Goal: Task Accomplishment & Management: Complete application form

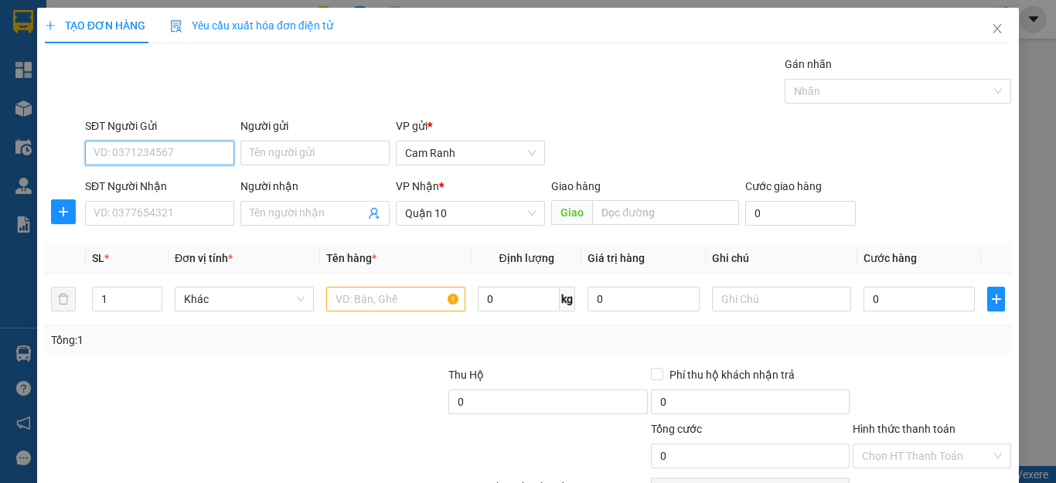
drag, startPoint x: 178, startPoint y: 151, endPoint x: 173, endPoint y: 120, distance: 32.0
click at [177, 151] on input "SĐT Người Gửi" at bounding box center [159, 153] width 149 height 25
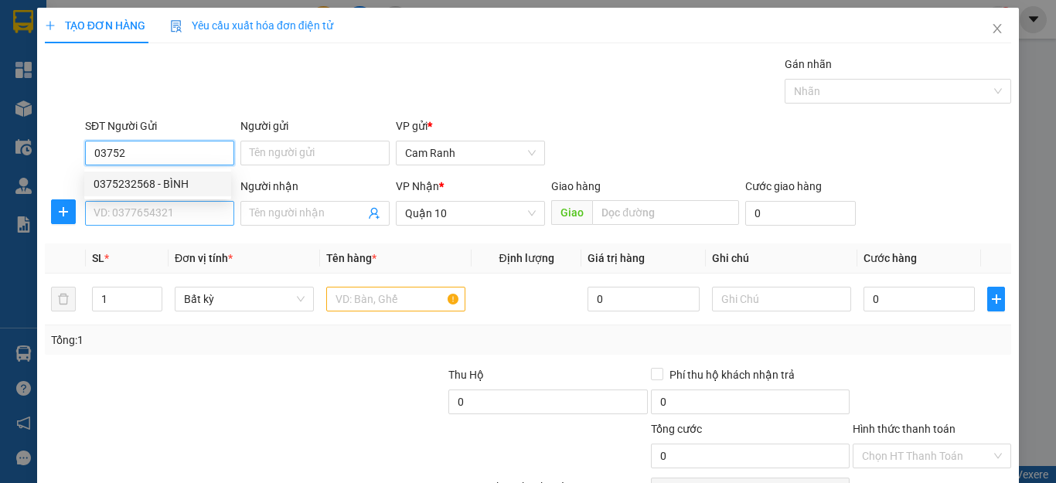
drag, startPoint x: 172, startPoint y: 189, endPoint x: 172, endPoint y: 205, distance: 15.5
click at [172, 198] on div "0375232568 0375232568 - [PERSON_NAME]" at bounding box center [157, 183] width 147 height 31
type input "03752"
click at [172, 209] on input "SĐT Người Nhận" at bounding box center [159, 213] width 149 height 25
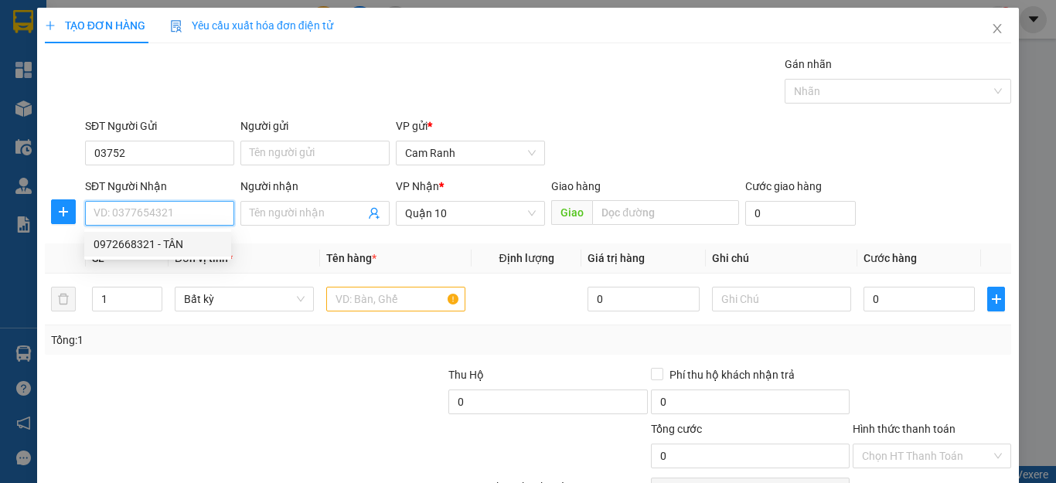
drag, startPoint x: 178, startPoint y: 243, endPoint x: 321, endPoint y: 263, distance: 145.0
click at [182, 243] on div "0972668321 - TÂN" at bounding box center [158, 244] width 128 height 17
type input "0972668321"
type input "TÂN"
type input "40.000"
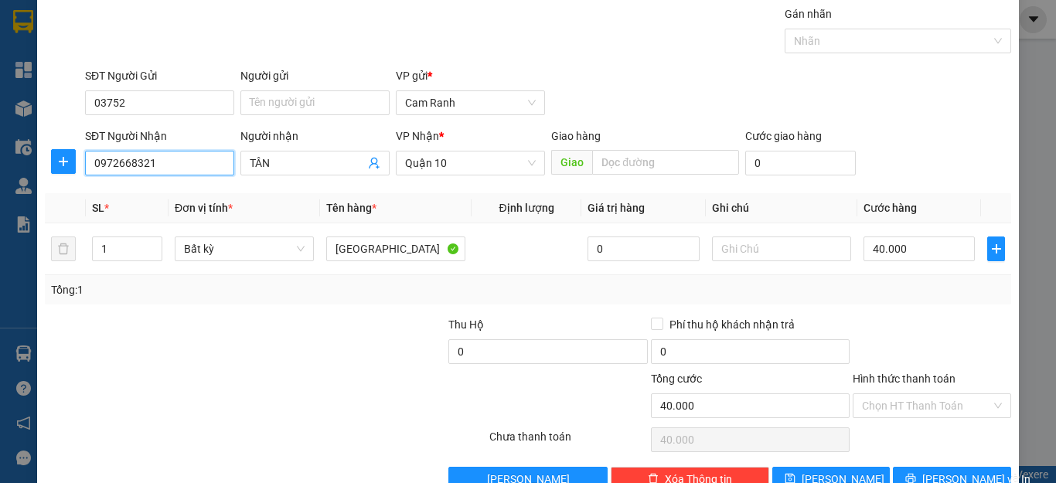
scroll to position [77, 0]
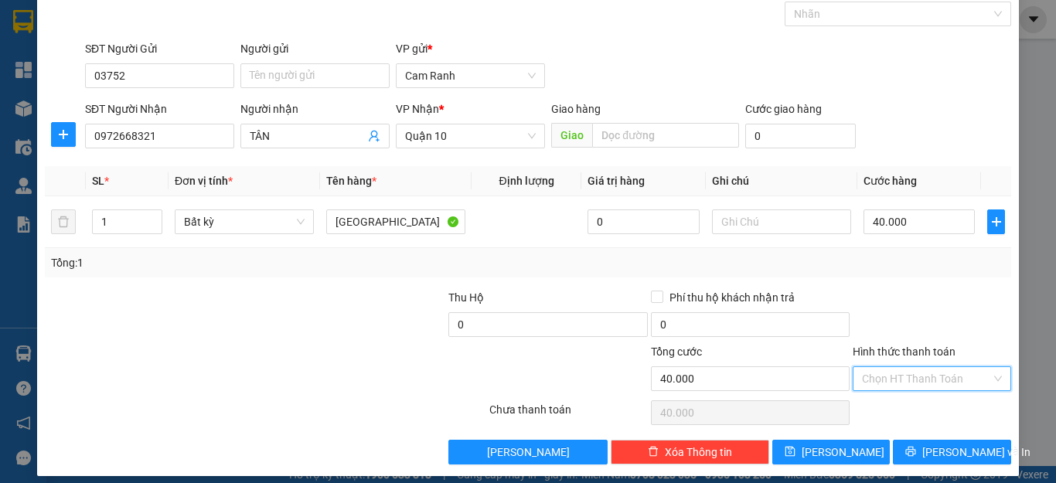
click at [918, 383] on input "Hình thức thanh toán" at bounding box center [926, 378] width 129 height 23
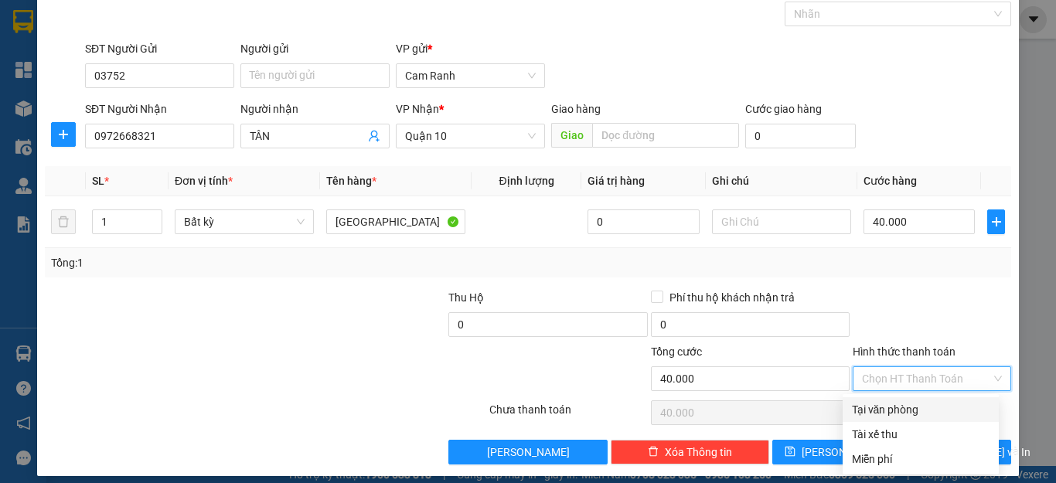
click at [920, 413] on div "Tại văn phòng" at bounding box center [921, 409] width 138 height 17
type input "0"
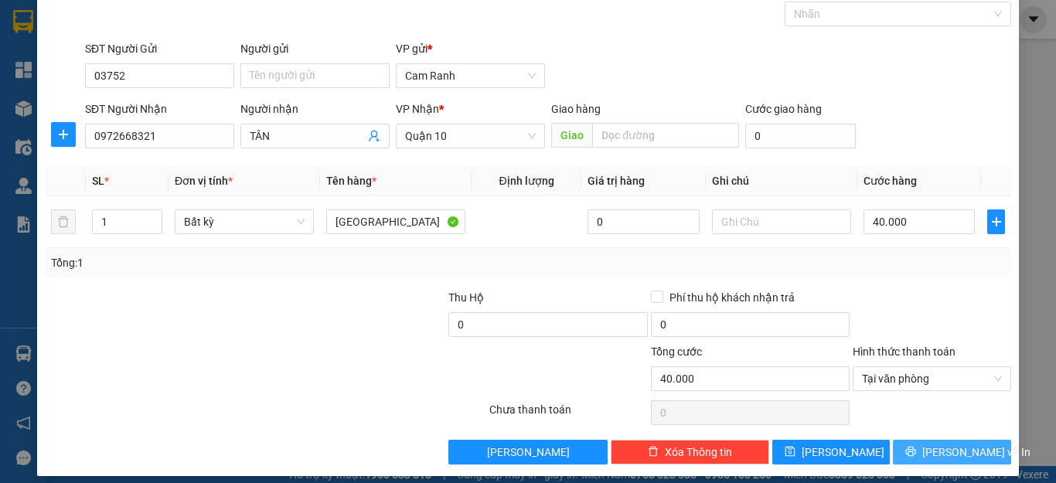
click at [913, 452] on icon "printer" at bounding box center [911, 452] width 10 height 10
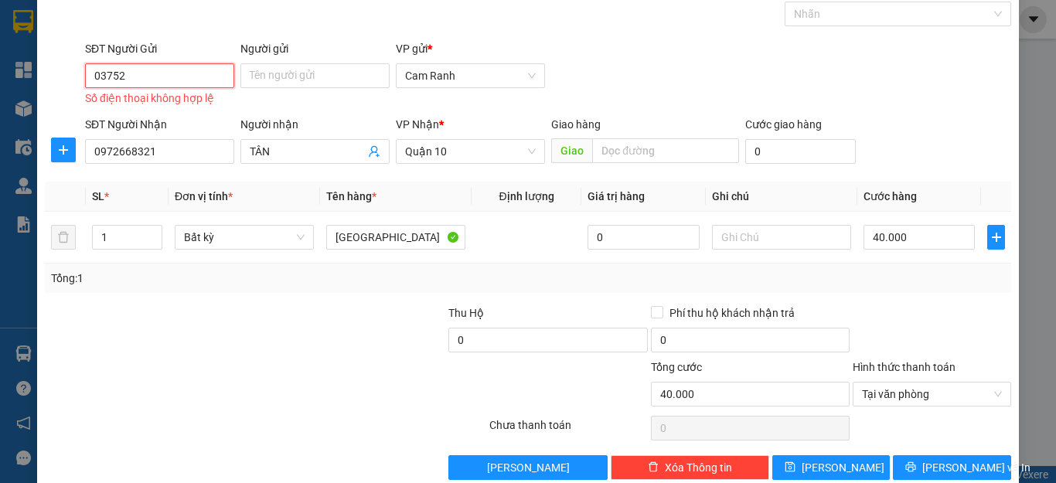
drag, startPoint x: 157, startPoint y: 74, endPoint x: 196, endPoint y: 77, distance: 39.5
click at [158, 74] on input "03752" at bounding box center [159, 75] width 149 height 25
click at [190, 111] on div "0375232568 - BÌNH" at bounding box center [158, 106] width 128 height 17
type input "0375232568"
type input "BÌNH"
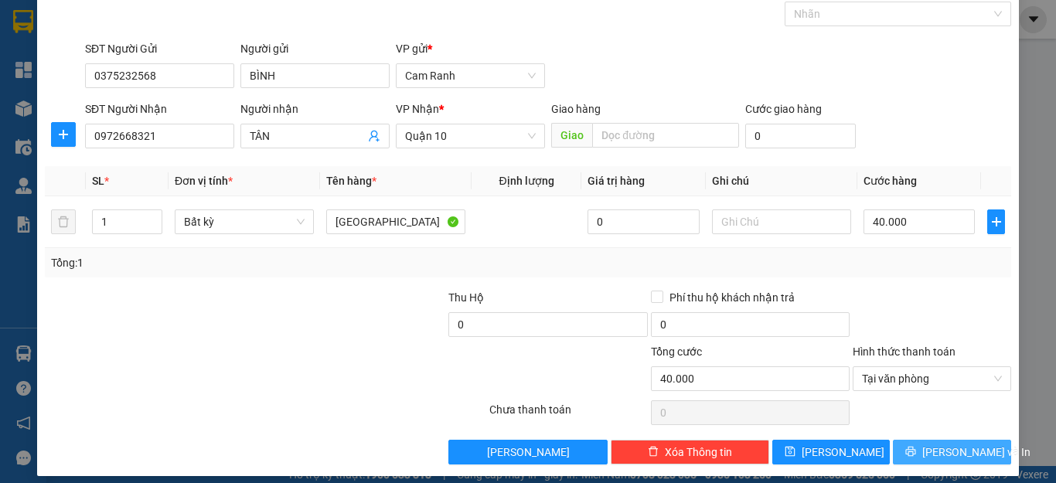
click at [916, 454] on icon "printer" at bounding box center [910, 451] width 11 height 11
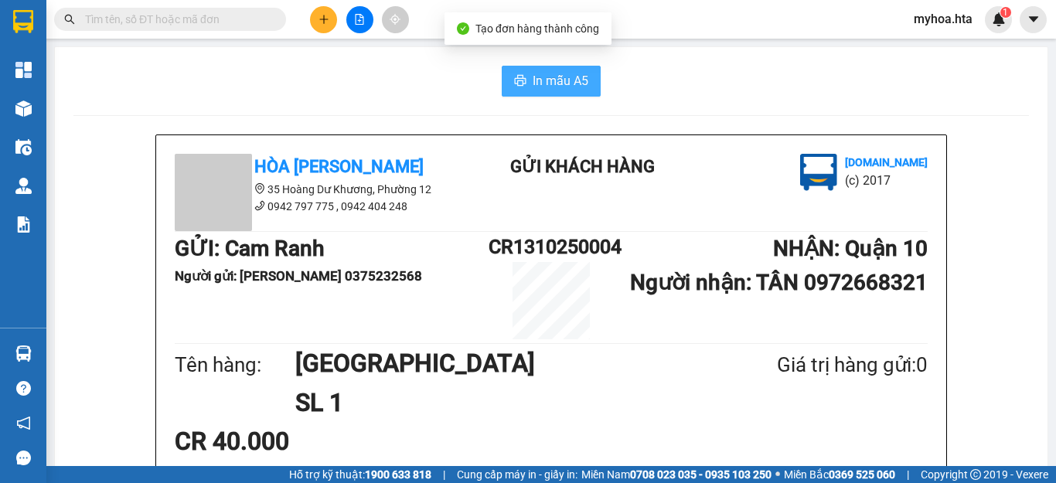
click at [568, 83] on span "In mẫu A5" at bounding box center [560, 80] width 56 height 19
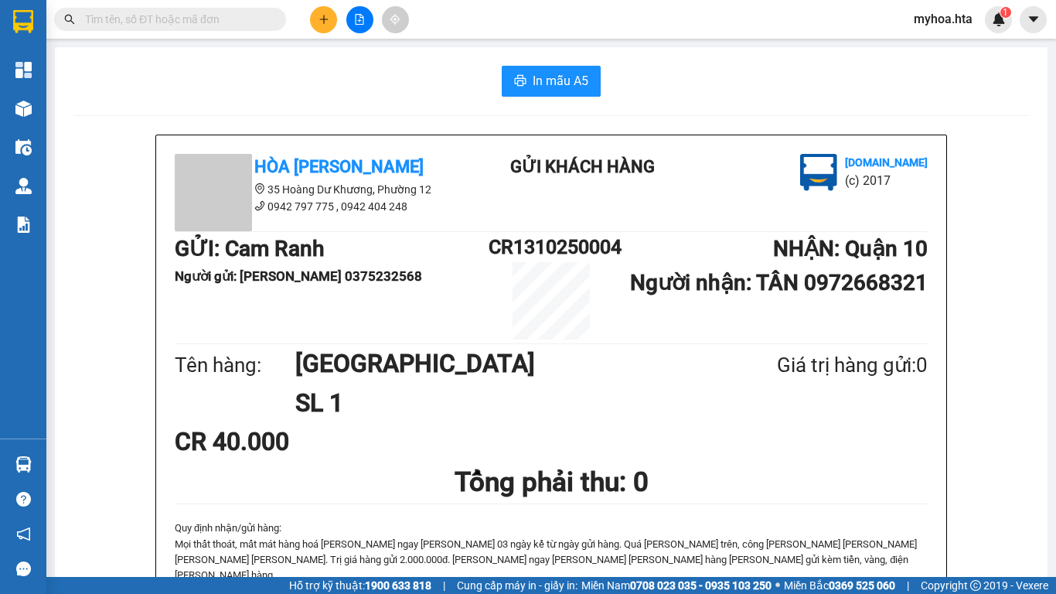
click at [321, 16] on icon "plus" at bounding box center [323, 19] width 11 height 11
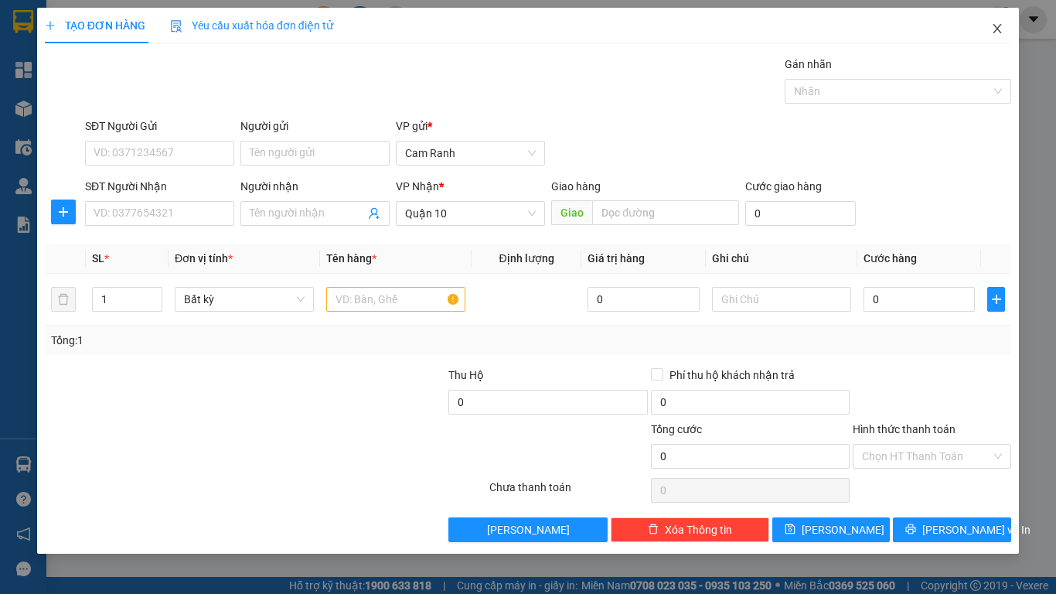
click at [998, 29] on icon "close" at bounding box center [997, 28] width 12 height 12
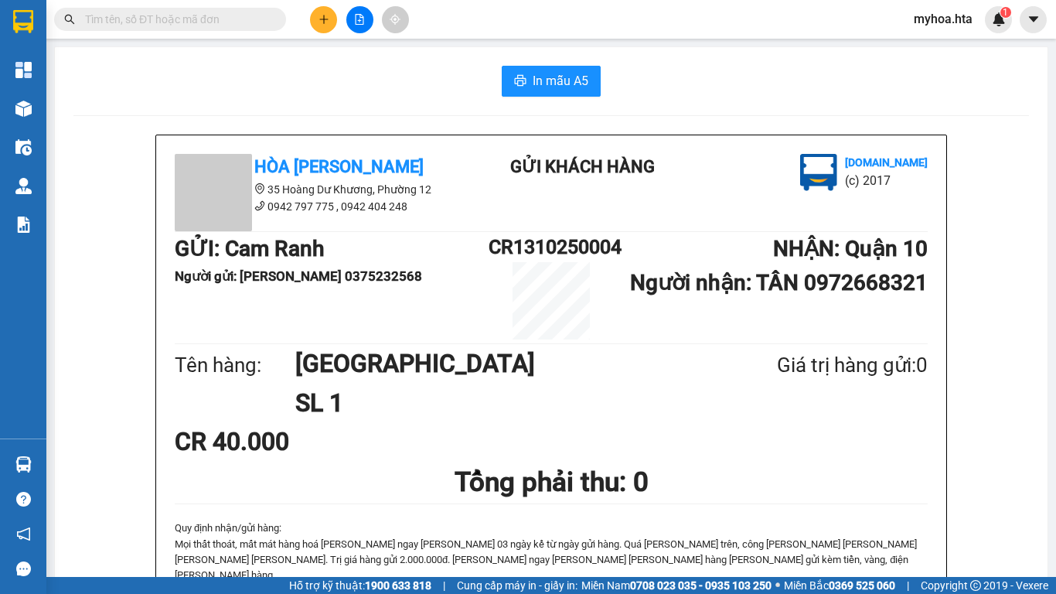
click at [998, 29] on div "1" at bounding box center [998, 19] width 27 height 27
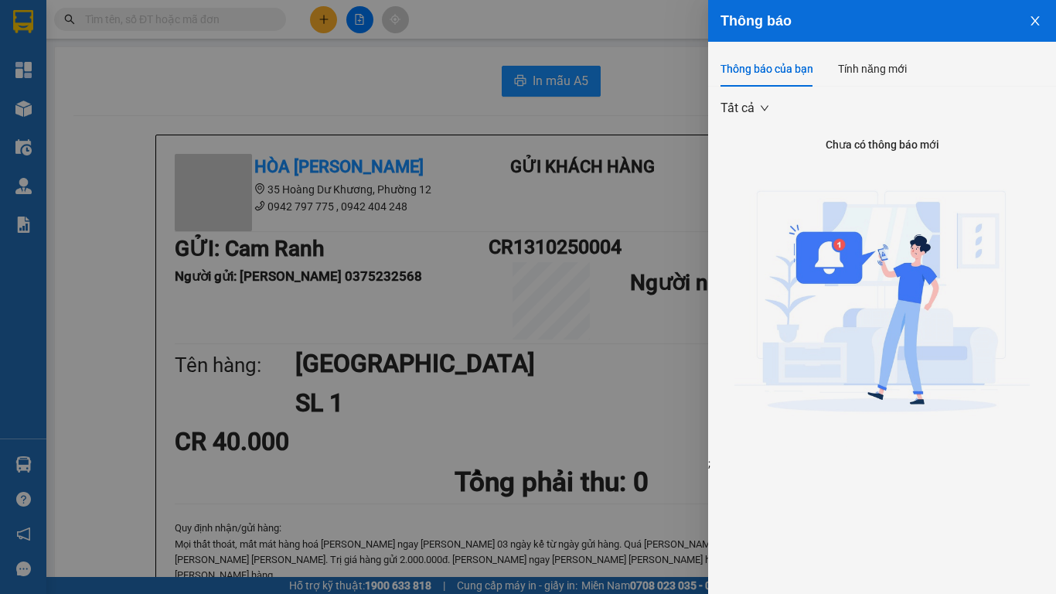
click at [1040, 25] on icon "close" at bounding box center [1035, 21] width 12 height 12
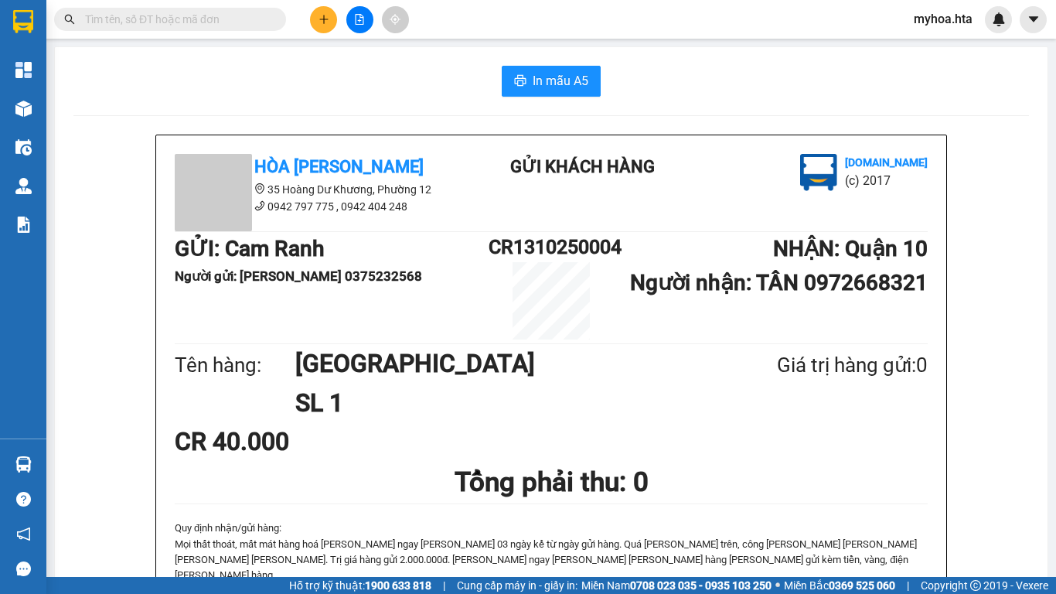
click at [362, 77] on div "In mẫu A5" at bounding box center [550, 81] width 955 height 31
click at [321, 19] on icon "plus" at bounding box center [323, 19] width 11 height 11
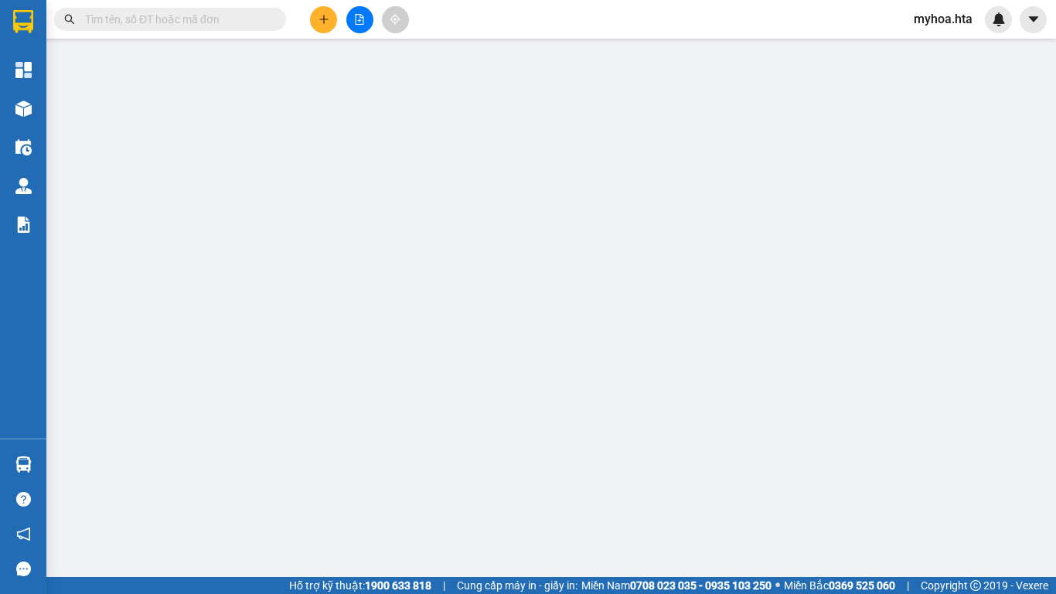
click at [321, 19] on span "Yêu cầu xuất hóa đơn điện tử" at bounding box center [251, 25] width 163 height 12
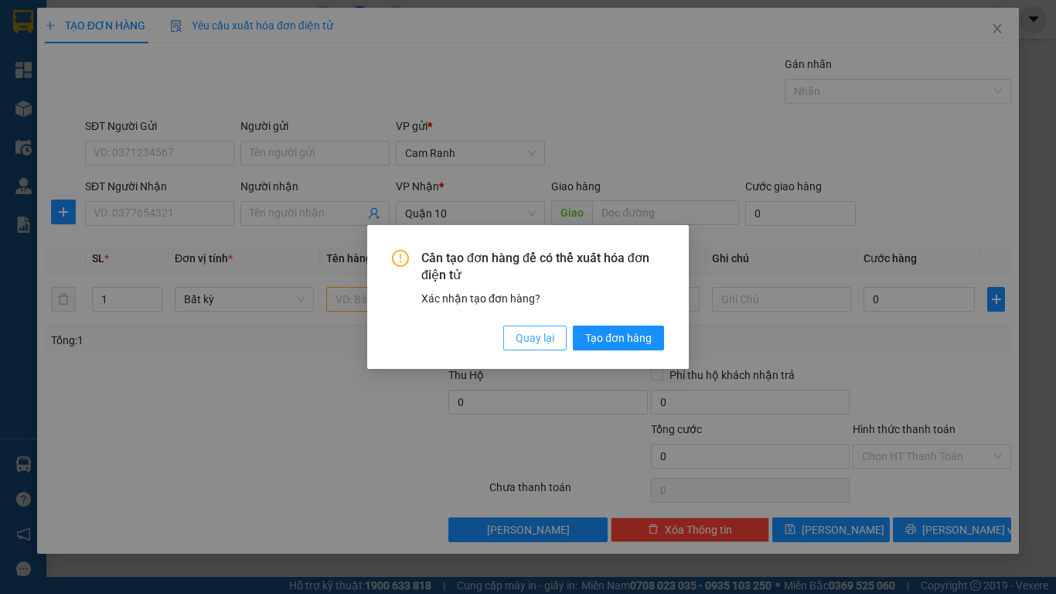
click at [536, 341] on span "Quay lại" at bounding box center [534, 337] width 39 height 17
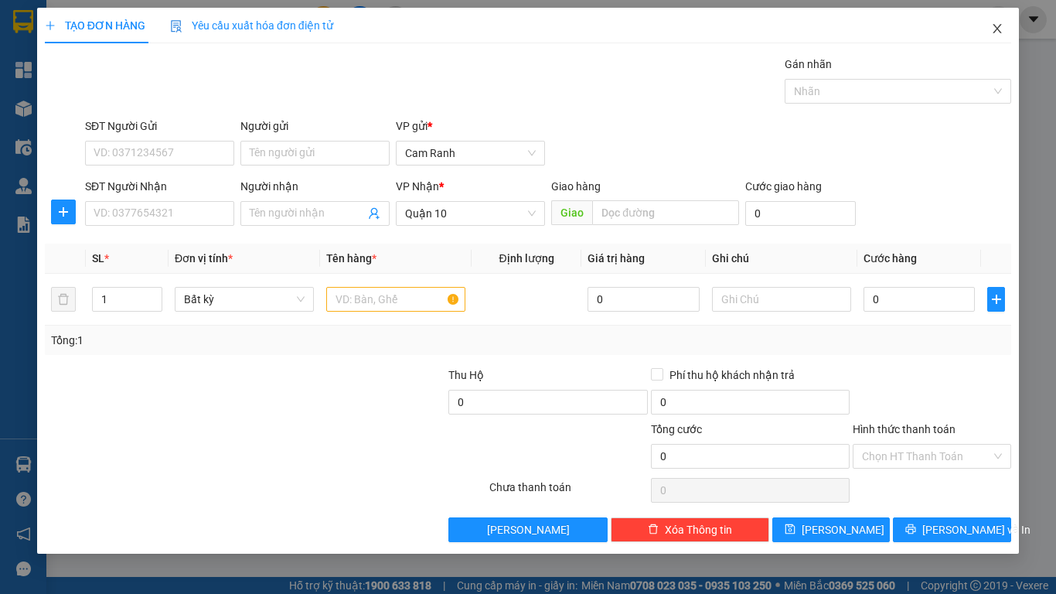
click at [994, 32] on icon "close" at bounding box center [997, 28] width 12 height 12
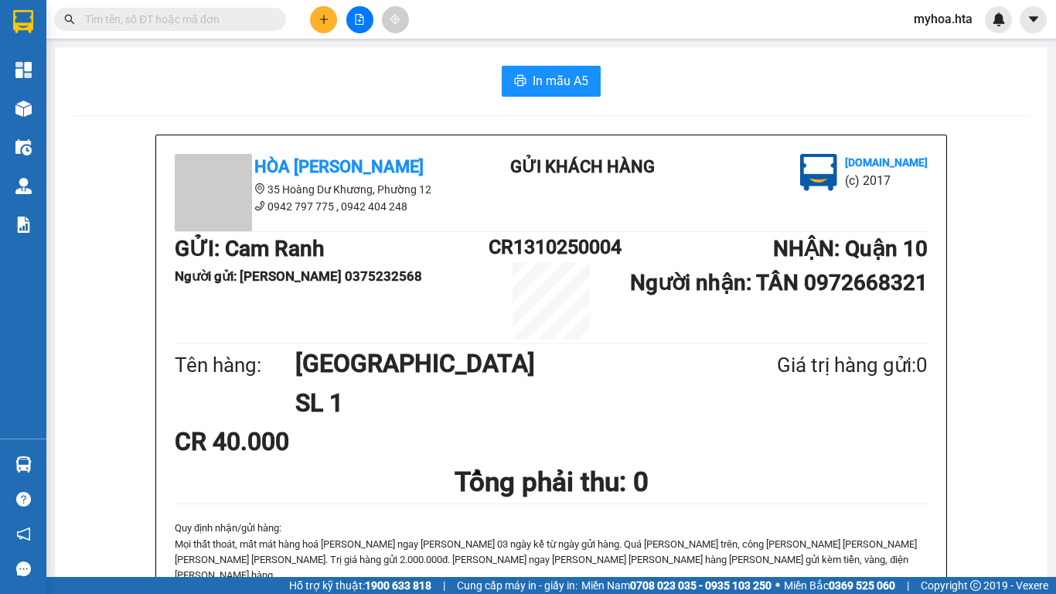
click at [994, 32] on div at bounding box center [998, 19] width 27 height 27
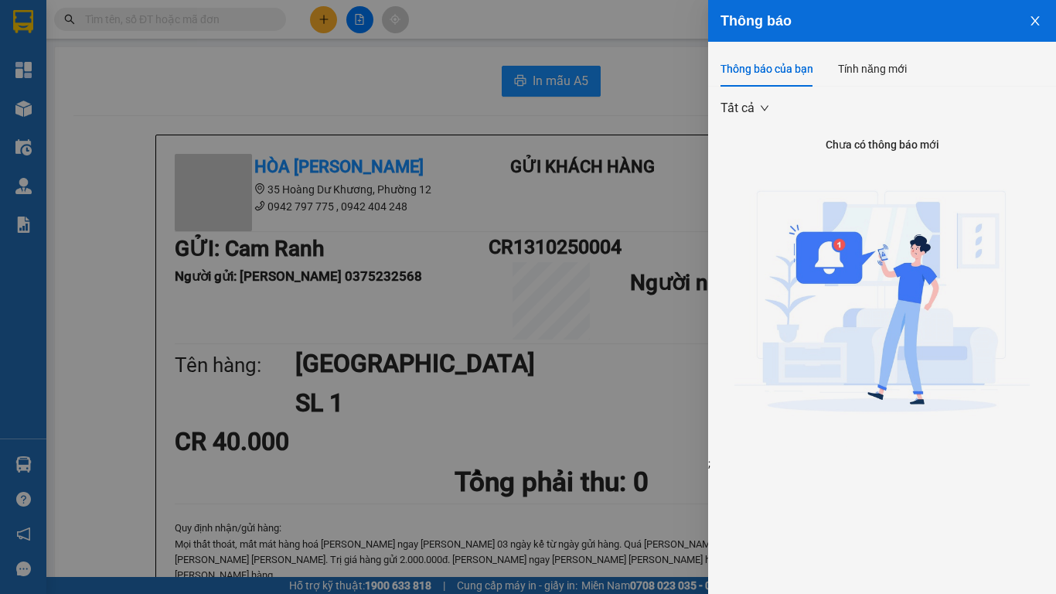
click at [1036, 19] on icon "close" at bounding box center [1034, 20] width 9 height 9
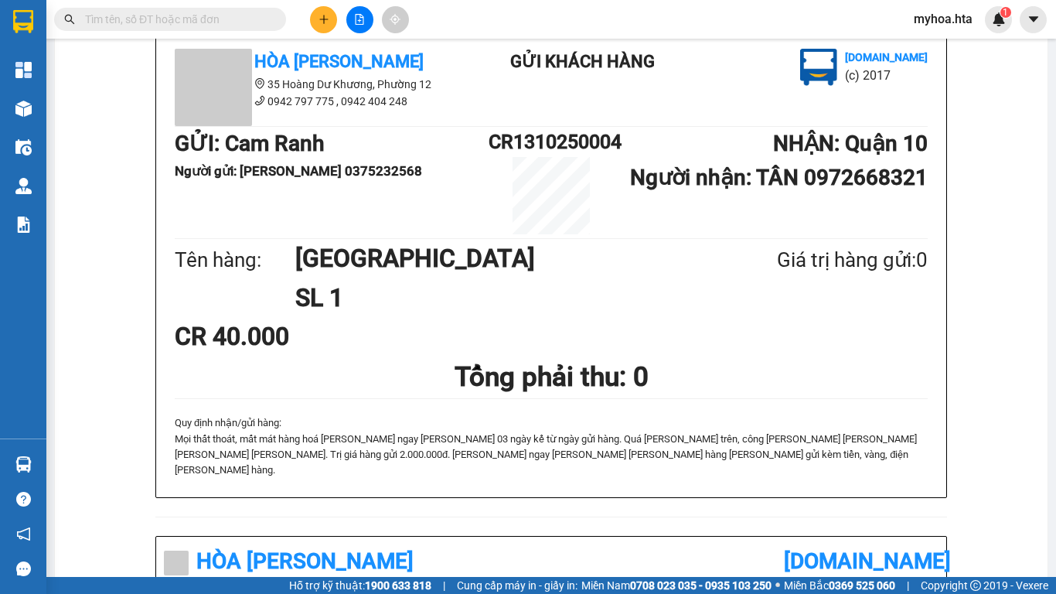
scroll to position [101, 0]
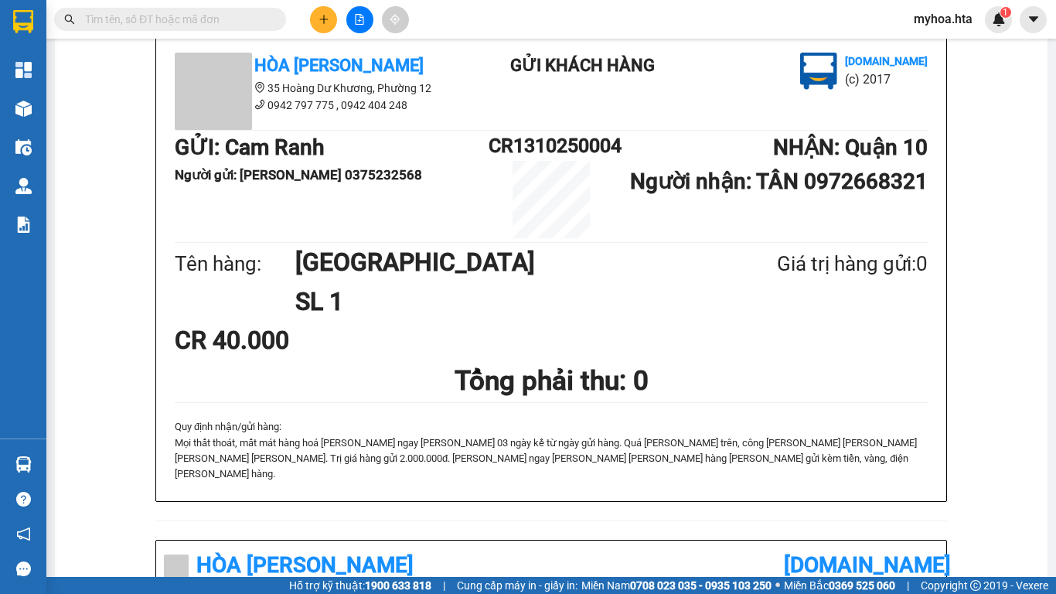
click at [1055, 20] on div "myhoa.hta 1" at bounding box center [978, 19] width 155 height 27
click at [1055, 16] on div "myhoa.hta 1" at bounding box center [978, 19] width 155 height 27
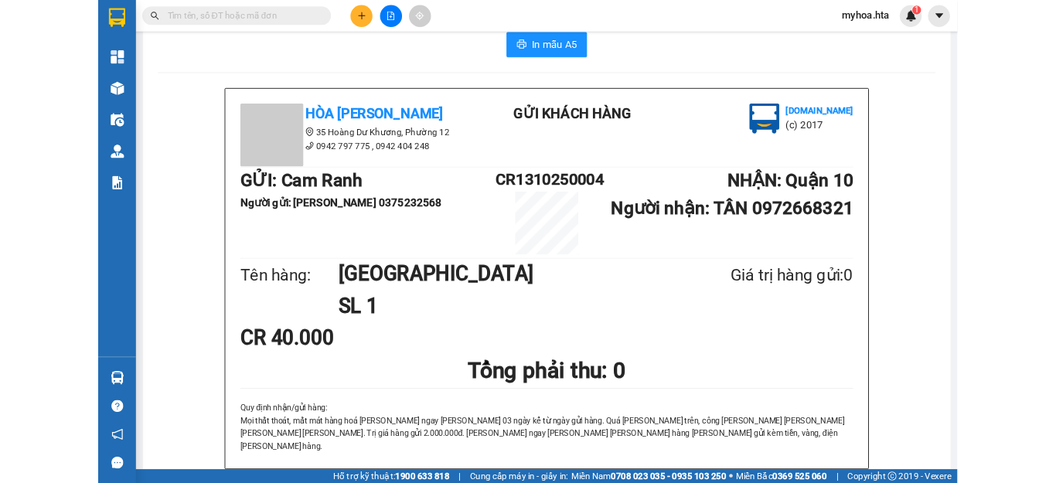
scroll to position [0, 0]
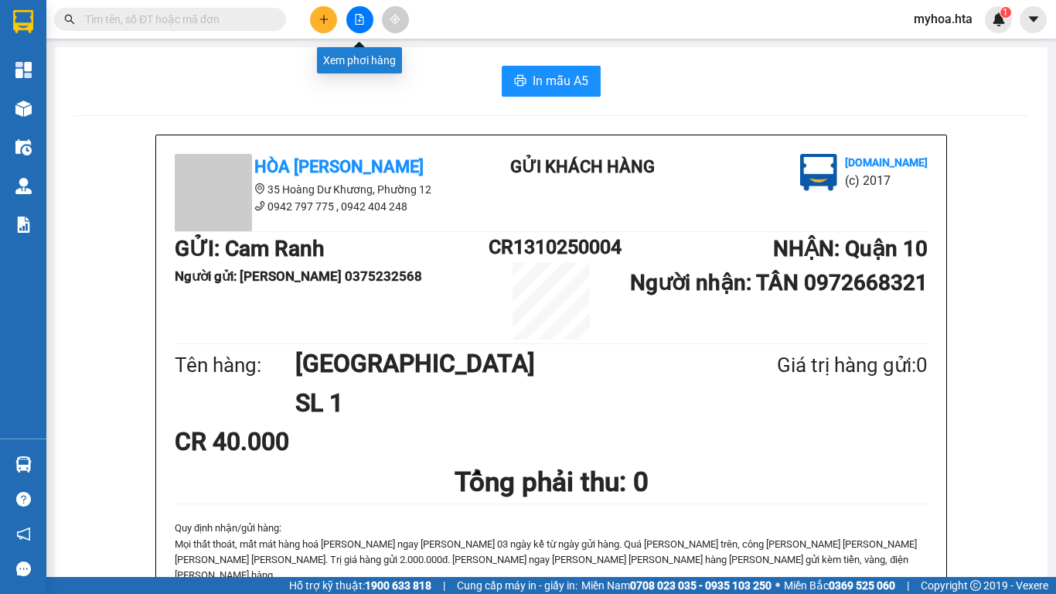
click at [361, 15] on icon "file-add" at bounding box center [359, 19] width 11 height 11
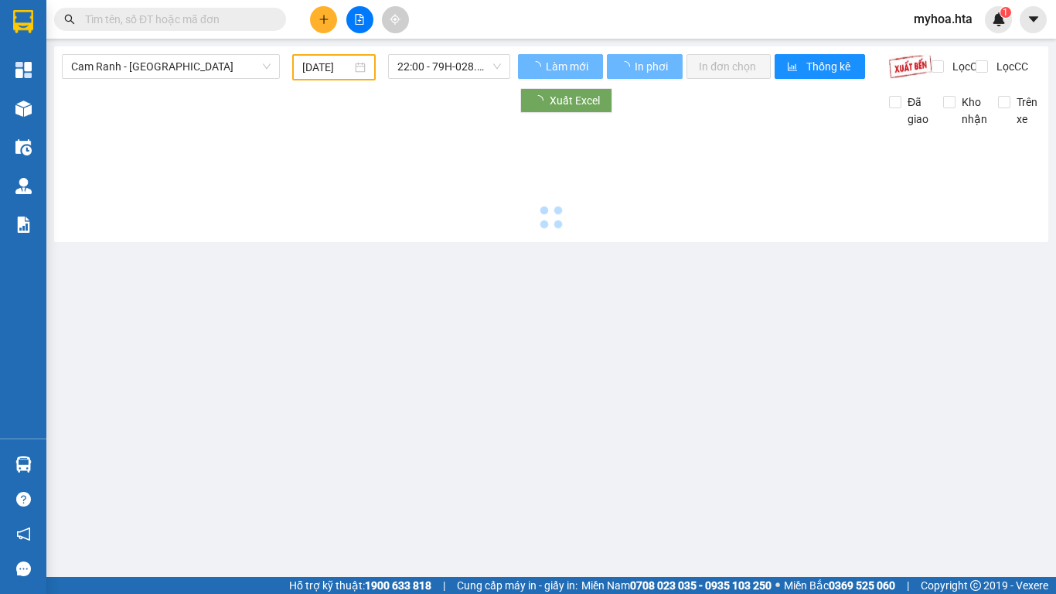
type input "[DATE]"
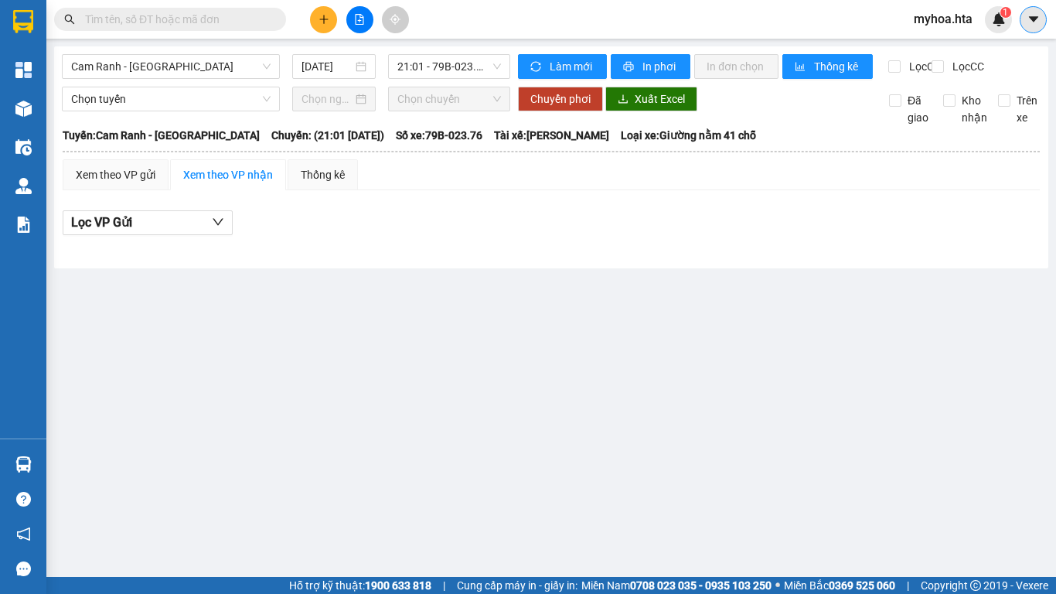
click at [1023, 18] on button at bounding box center [1032, 19] width 27 height 27
click at [728, 209] on div "Xem theo VP gửi Xem theo VP nhận Thống kê Lọc VP Gửi" at bounding box center [551, 205] width 977 height 93
click at [457, 359] on main "Cam Ranh - [GEOGRAPHIC_DATA] [DATE] 21:01 - 79B-023.76 [PERSON_NAME] mới In phơ…" at bounding box center [528, 288] width 1056 height 577
drag, startPoint x: 789, startPoint y: 403, endPoint x: 853, endPoint y: 349, distance: 84.4
click at [798, 394] on main "Cam Ranh - [GEOGRAPHIC_DATA] [DATE] 21:01 - 79B-023.76 [PERSON_NAME] mới In phơ…" at bounding box center [528, 288] width 1056 height 577
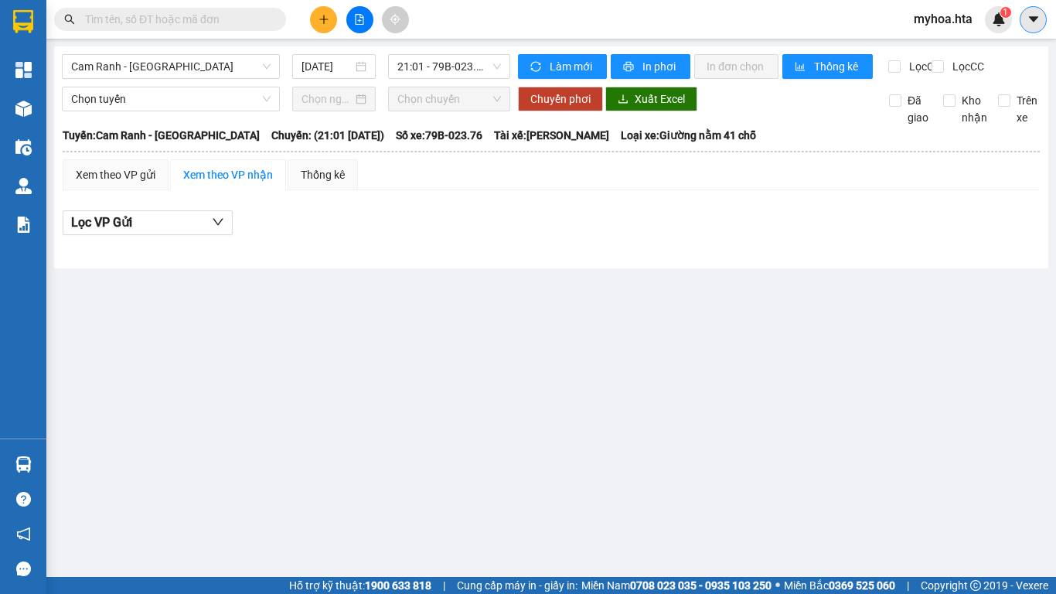
click at [1036, 25] on icon "caret-down" at bounding box center [1033, 19] width 14 height 14
click at [1043, 12] on button at bounding box center [1032, 19] width 27 height 27
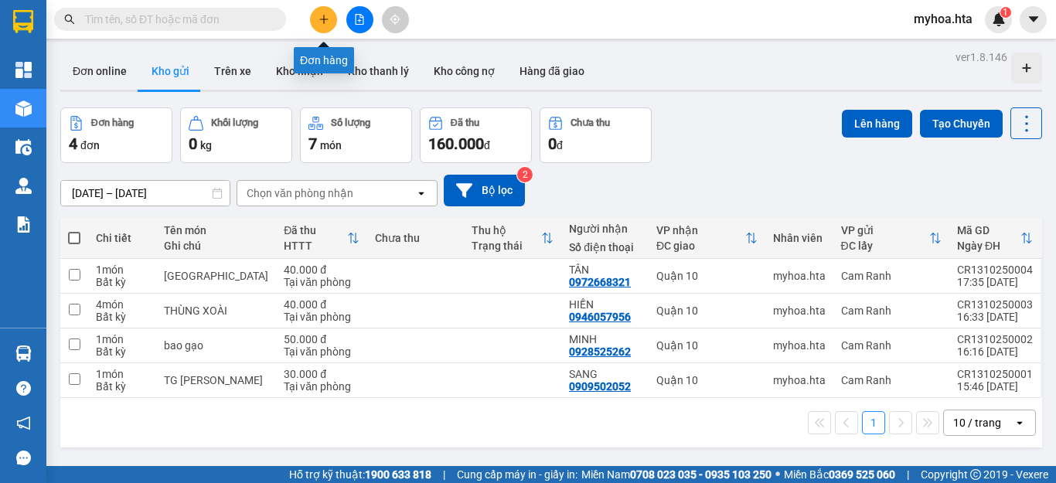
click at [318, 18] on icon "plus" at bounding box center [323, 19] width 11 height 11
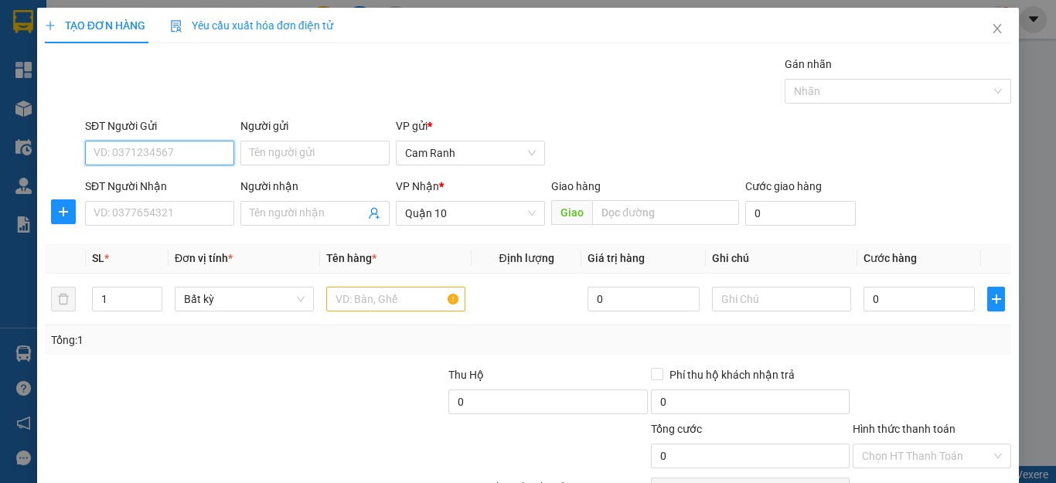
click at [199, 149] on input "SĐT Người Gửi" at bounding box center [159, 153] width 149 height 25
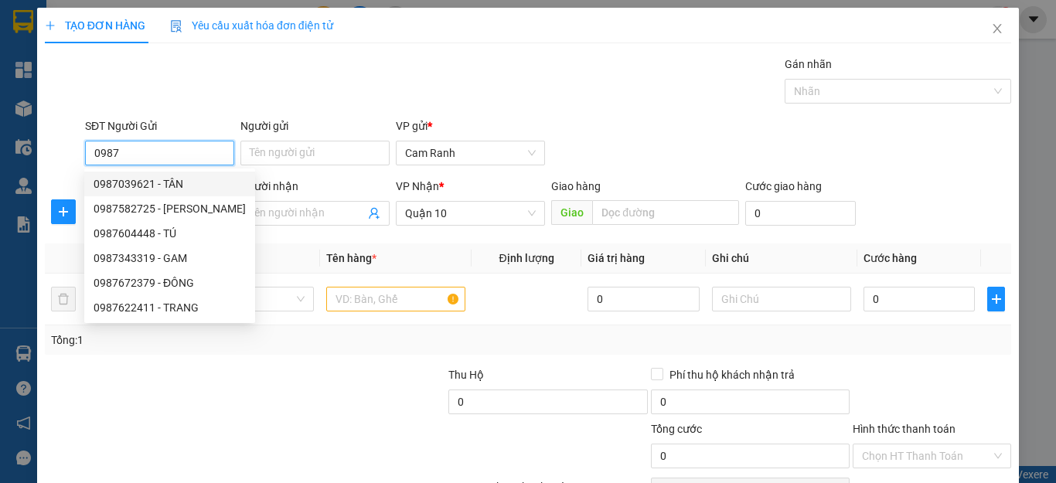
click at [160, 183] on div "0987039621 - TÂN" at bounding box center [170, 183] width 152 height 17
type input "0987039621"
type input "TÂN"
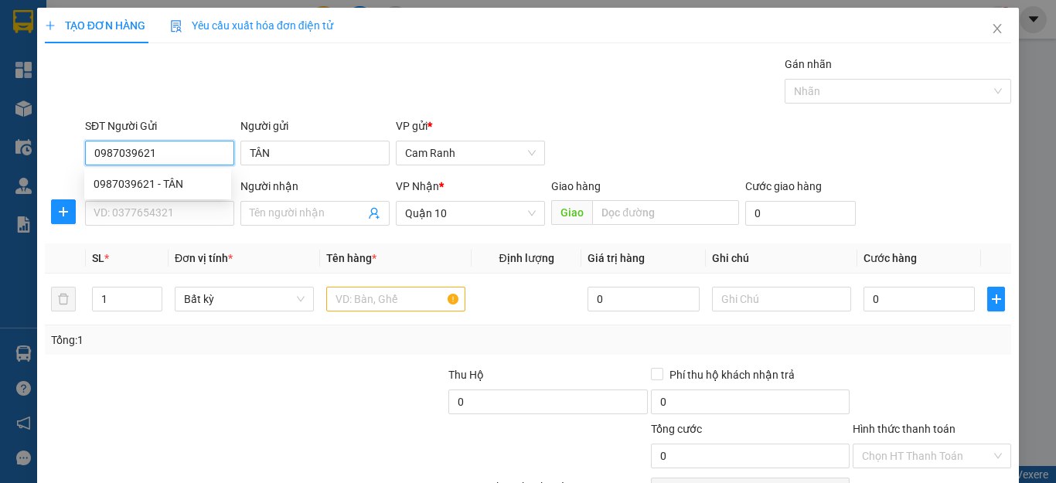
type input "40.000"
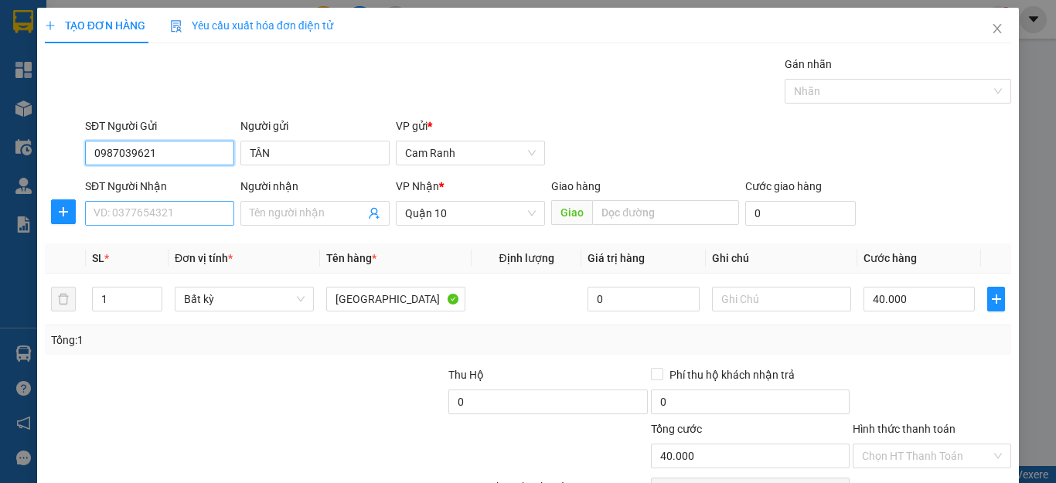
type input "0987039621"
click at [172, 214] on input "SĐT Người Nhận" at bounding box center [159, 213] width 149 height 25
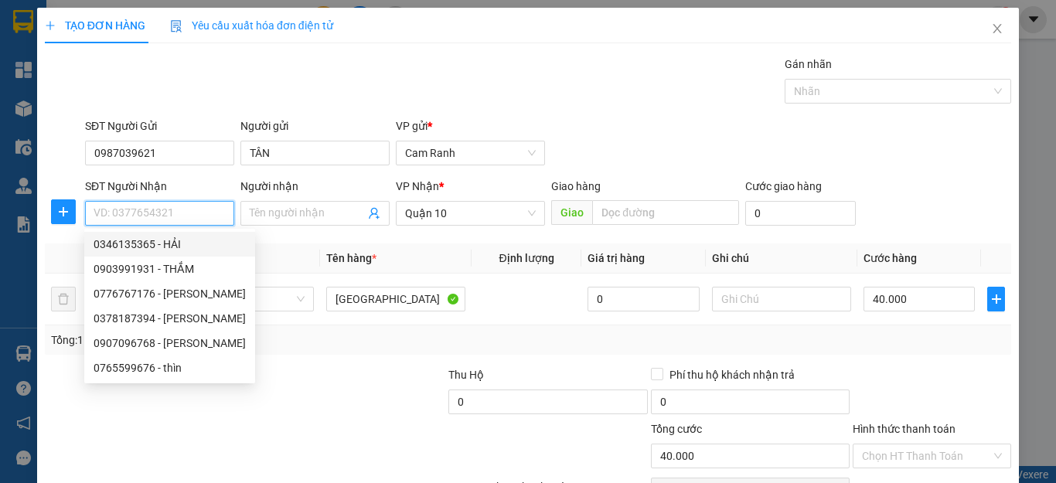
click at [189, 247] on div "0346135365 - HẢI" at bounding box center [170, 244] width 152 height 17
type input "0346135365"
type input "HẢI"
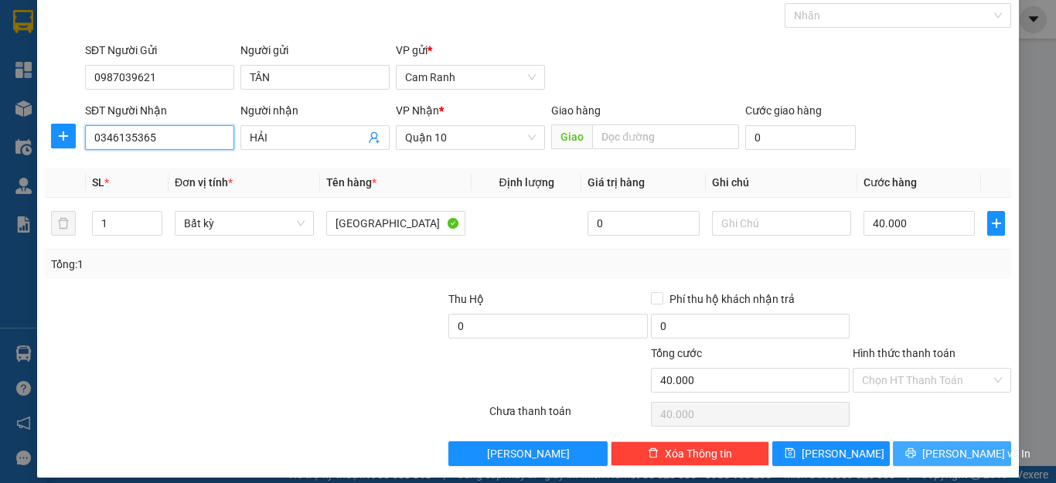
scroll to position [89, 0]
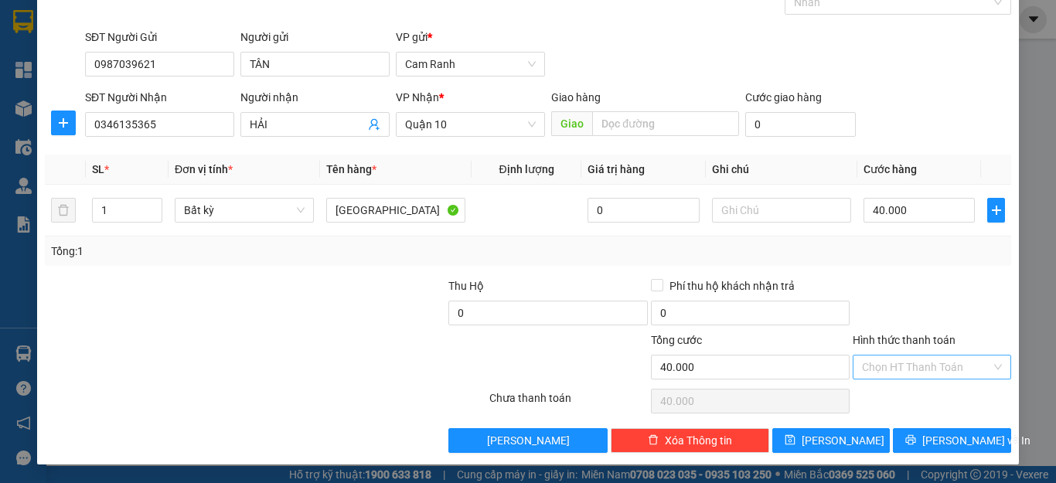
drag, startPoint x: 895, startPoint y: 359, endPoint x: 896, endPoint y: 376, distance: 16.3
click at [895, 360] on input "Hình thức thanh toán" at bounding box center [926, 366] width 129 height 23
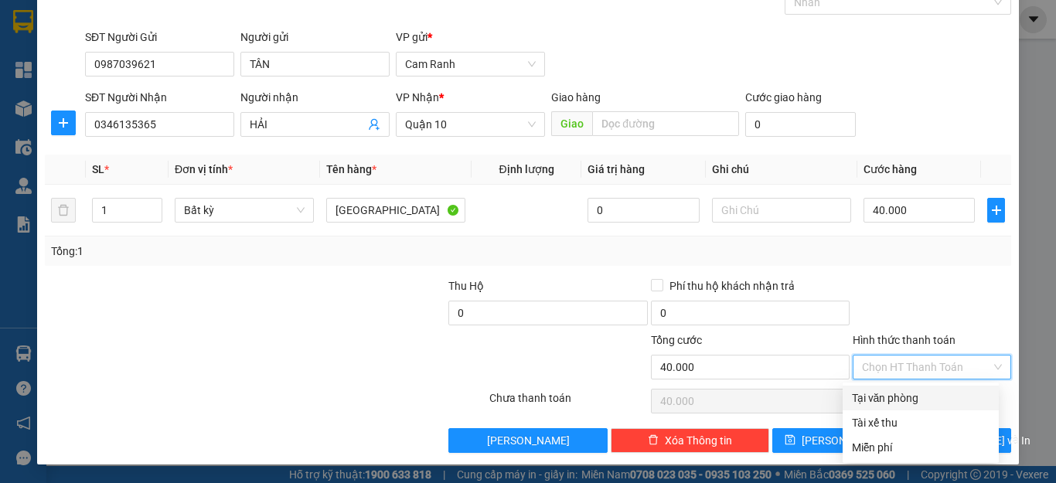
click at [899, 393] on div "Tại văn phòng" at bounding box center [921, 397] width 138 height 17
type input "0"
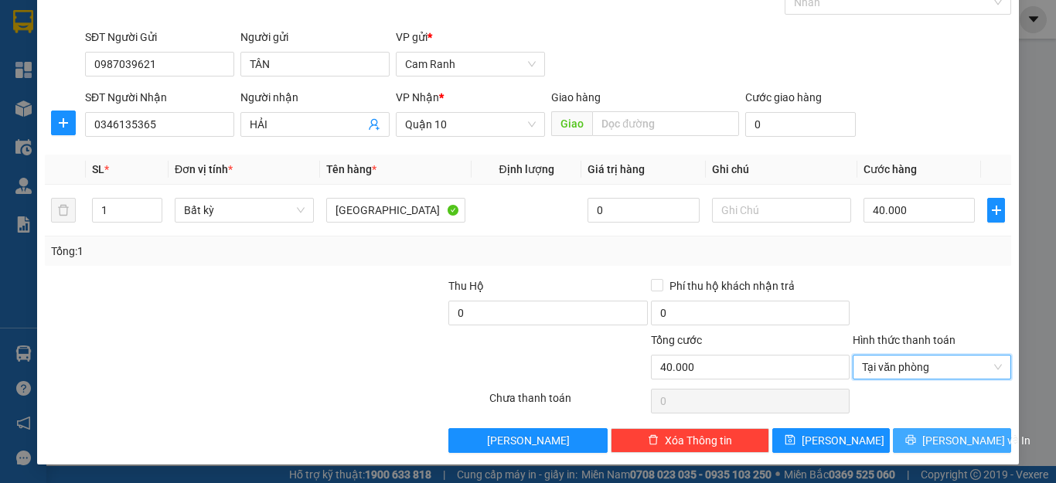
click at [916, 441] on icon "printer" at bounding box center [911, 440] width 10 height 10
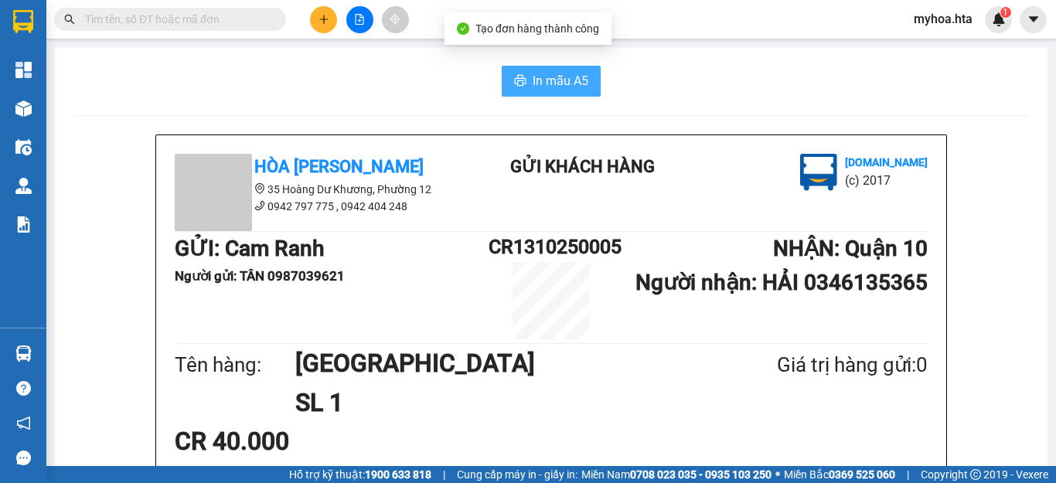
click at [547, 93] on button "In mẫu A5" at bounding box center [551, 81] width 99 height 31
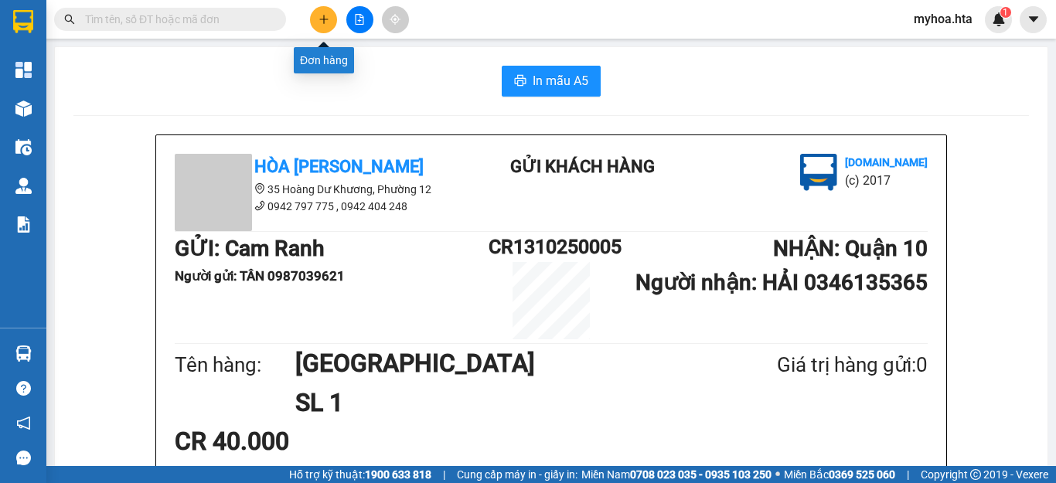
click at [316, 17] on button at bounding box center [323, 19] width 27 height 27
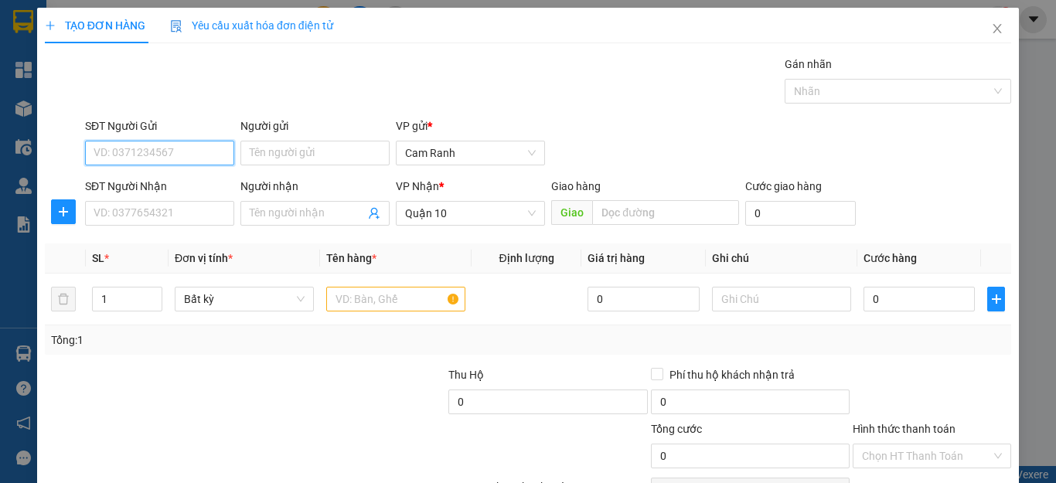
click at [151, 146] on input "SĐT Người Gửi" at bounding box center [159, 153] width 149 height 25
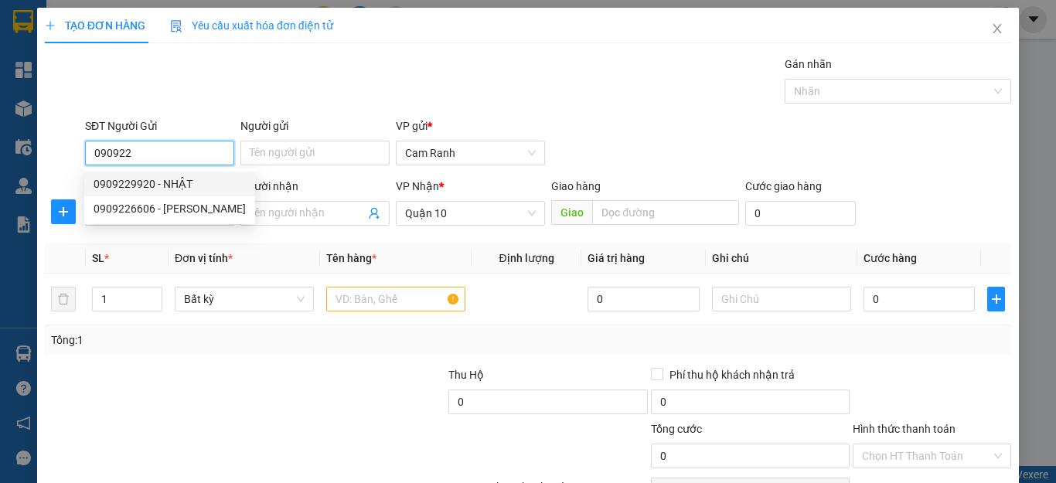
click at [147, 179] on div "0909229920 - NHẬT" at bounding box center [170, 183] width 152 height 17
type input "0909229920"
type input "NHẬT"
type input "0909229920"
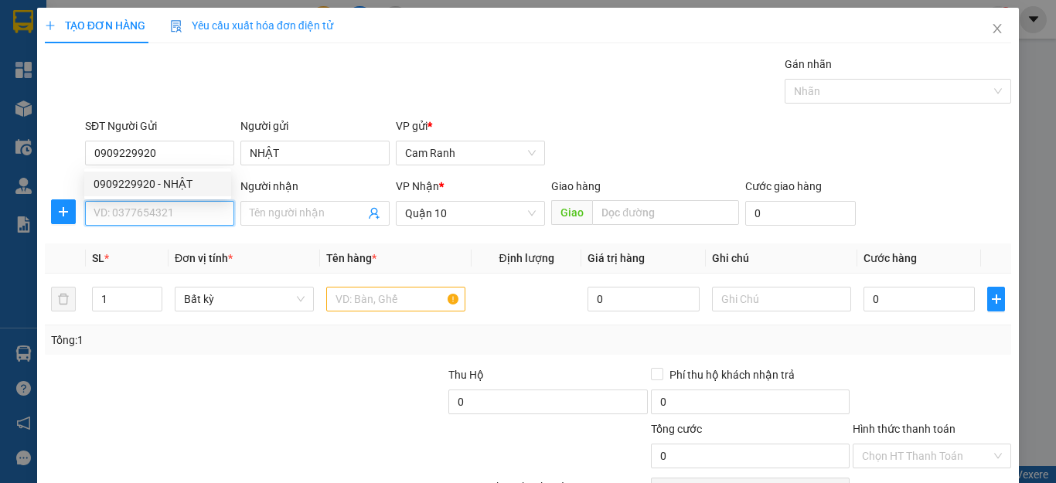
type input "40.000"
click at [145, 210] on input "SĐT Người Nhận" at bounding box center [159, 213] width 149 height 25
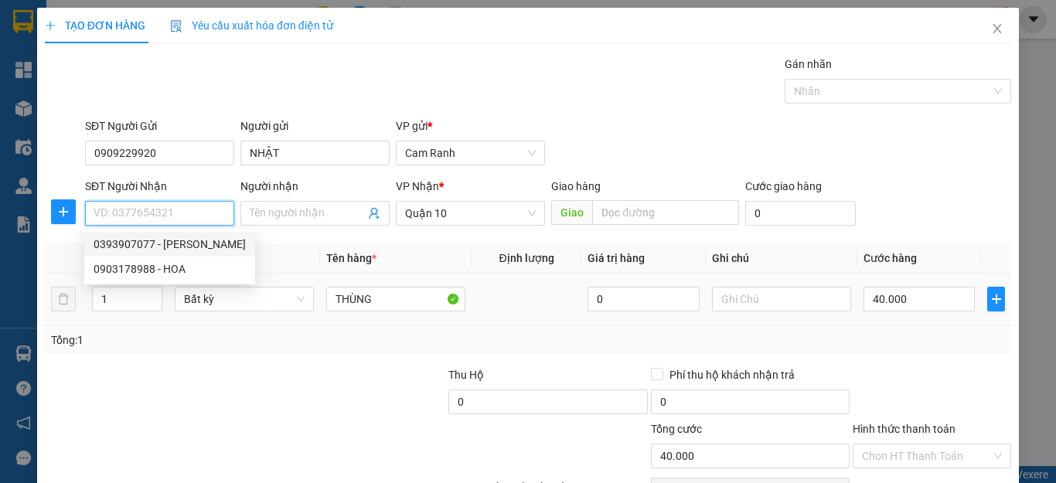
drag, startPoint x: 179, startPoint y: 243, endPoint x: 755, endPoint y: 274, distance: 577.3
click at [186, 245] on div "0393907077 - THUẬN" at bounding box center [170, 244] width 152 height 17
type input "0393907077"
type input "THUẬN"
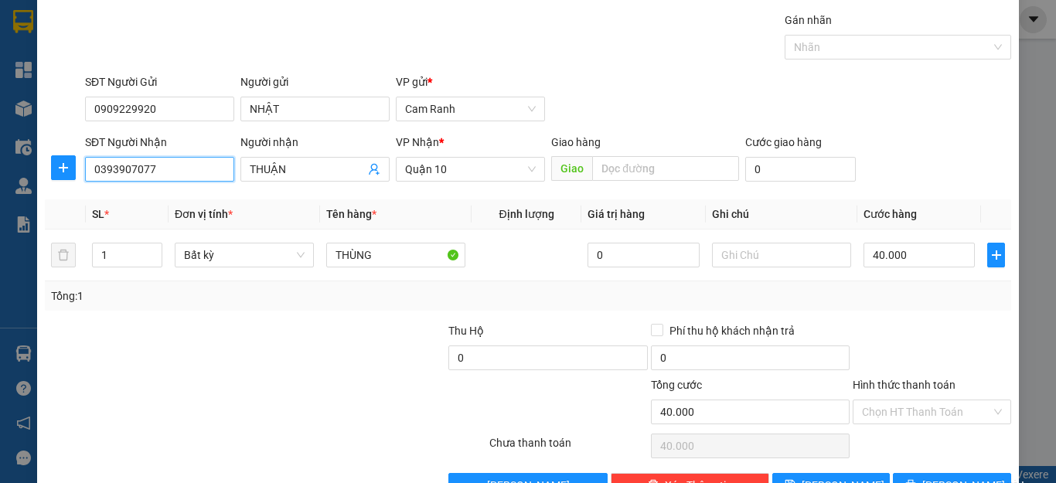
scroll to position [89, 0]
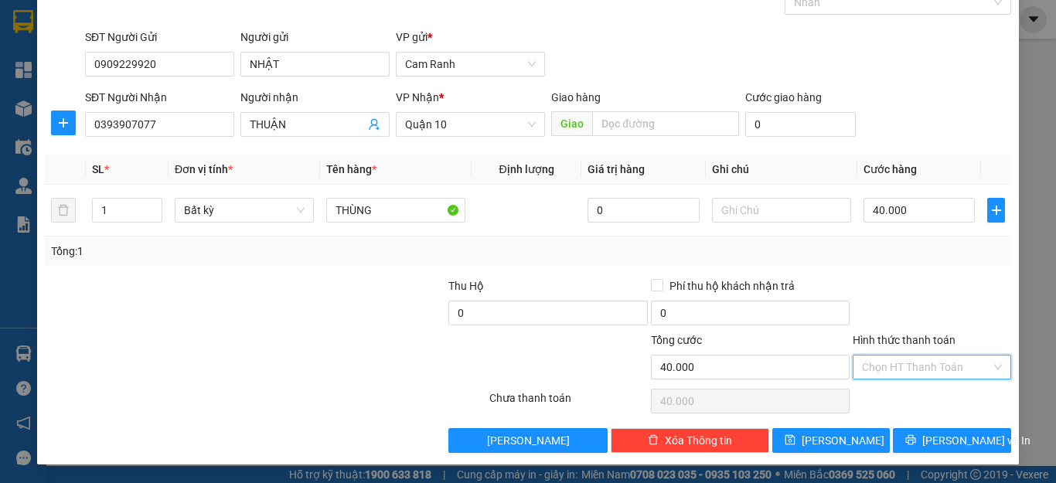
click at [884, 362] on input "Hình thức thanh toán" at bounding box center [926, 366] width 129 height 23
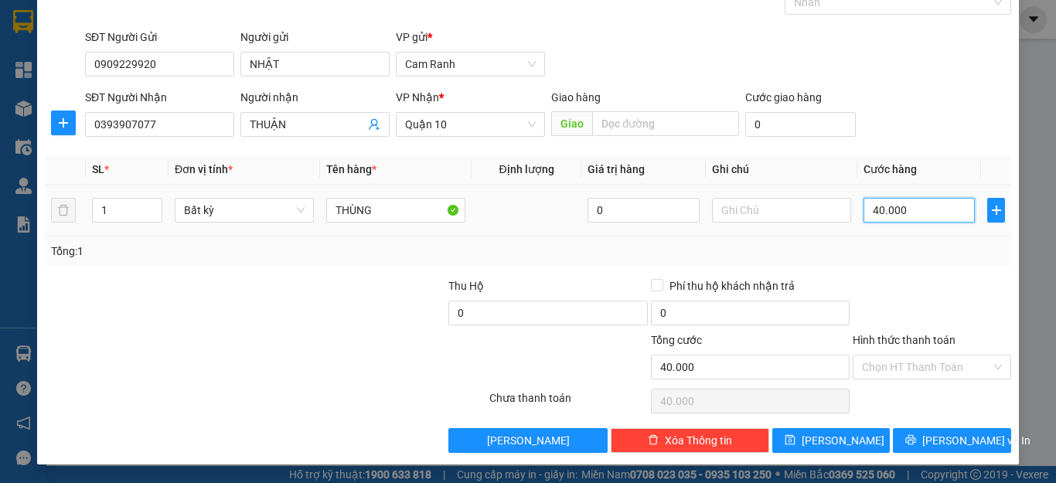
click at [905, 209] on input "40.000" at bounding box center [918, 210] width 111 height 25
type input "5"
type input "50"
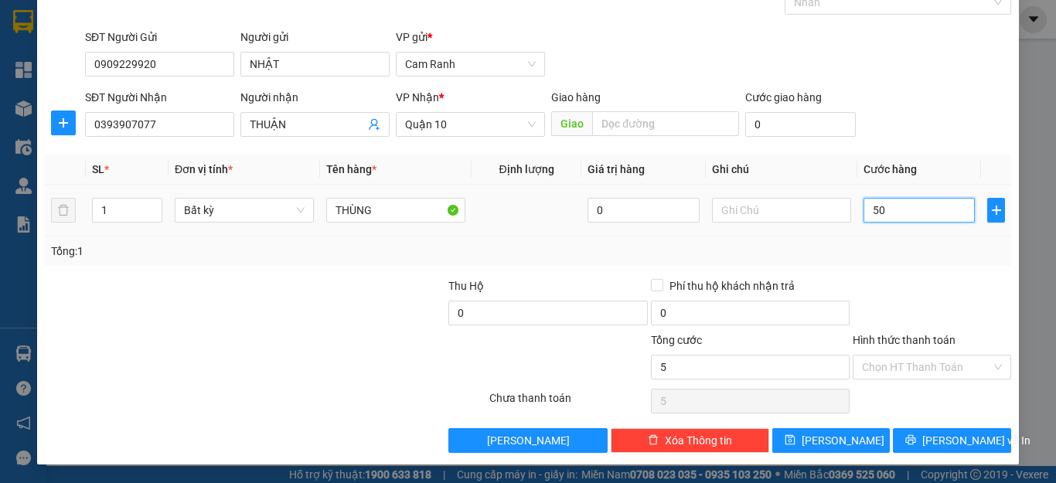
type input "50"
type input "50.000"
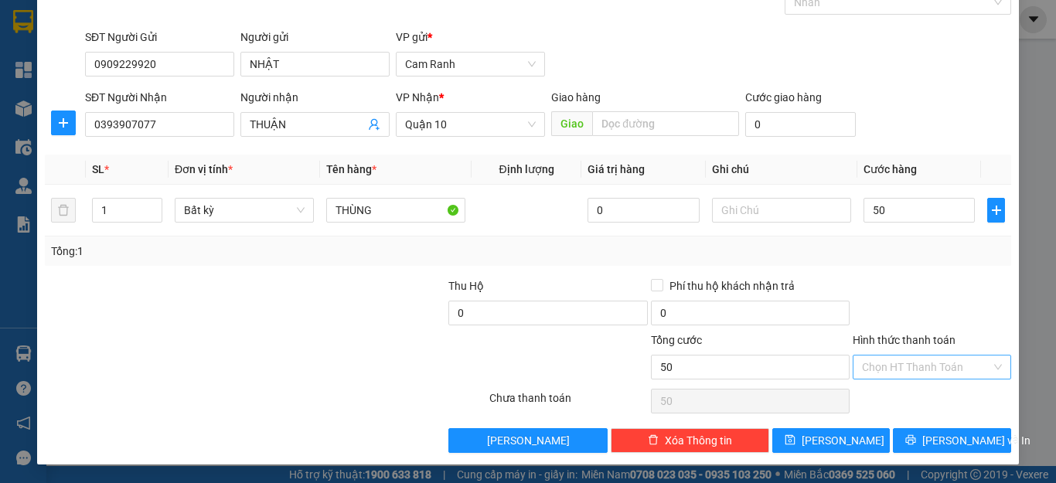
type input "50.000"
click at [917, 377] on input "Hình thức thanh toán" at bounding box center [926, 366] width 129 height 23
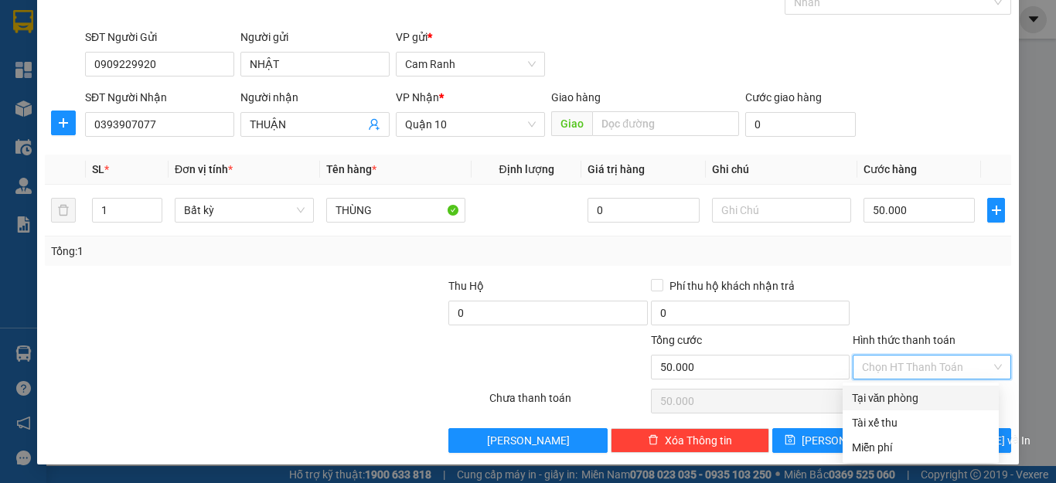
click at [916, 403] on div "Tại văn phòng" at bounding box center [921, 397] width 138 height 17
type input "0"
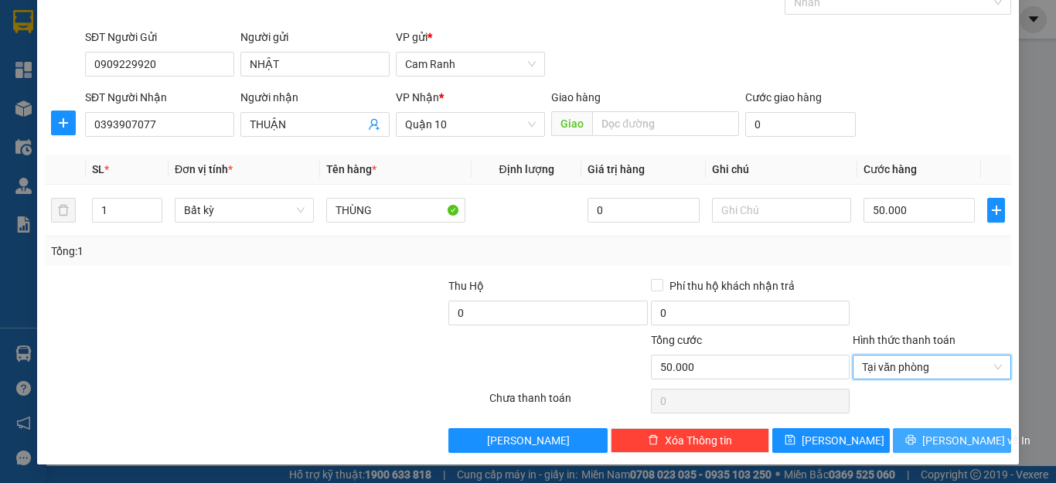
click at [914, 439] on icon "printer" at bounding box center [910, 439] width 11 height 11
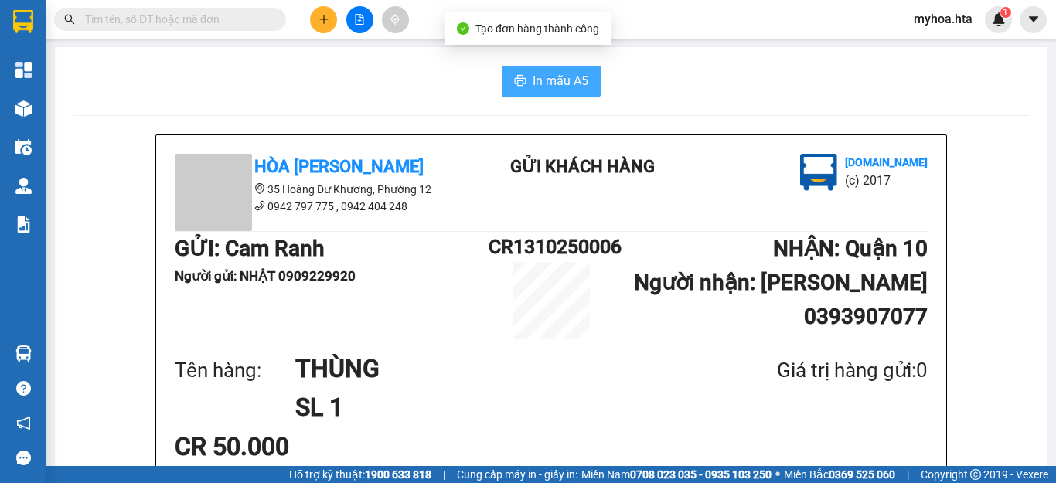
click at [536, 72] on span "In mẫu A5" at bounding box center [560, 80] width 56 height 19
